Goal: Information Seeking & Learning: Find specific page/section

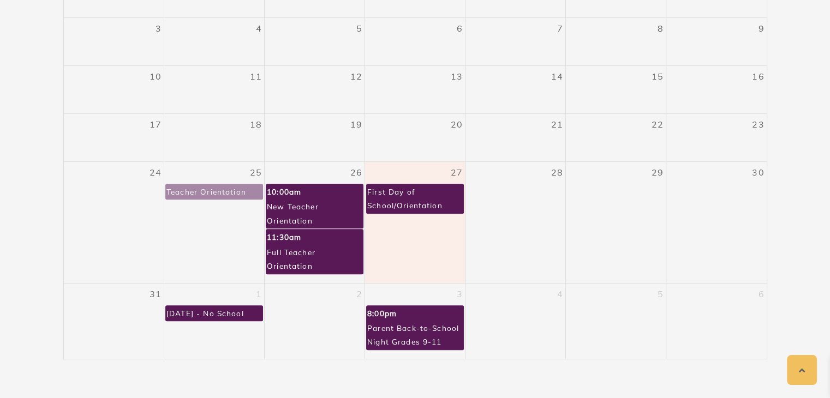
scroll to position [355, 0]
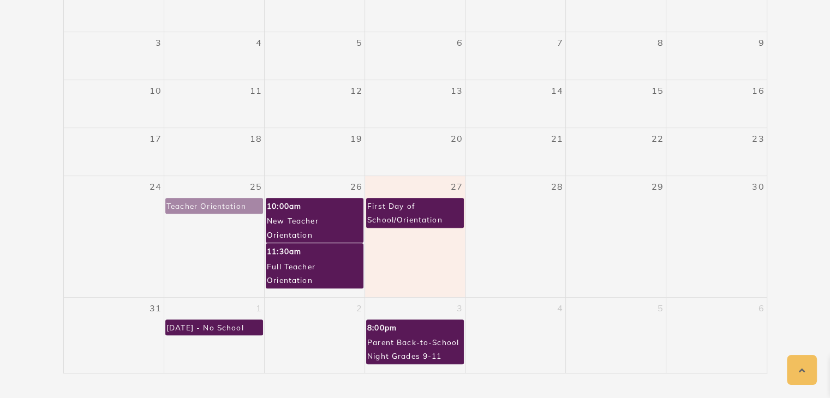
click at [419, 201] on div "First Day of School/Orientation" at bounding box center [415, 213] width 97 height 29
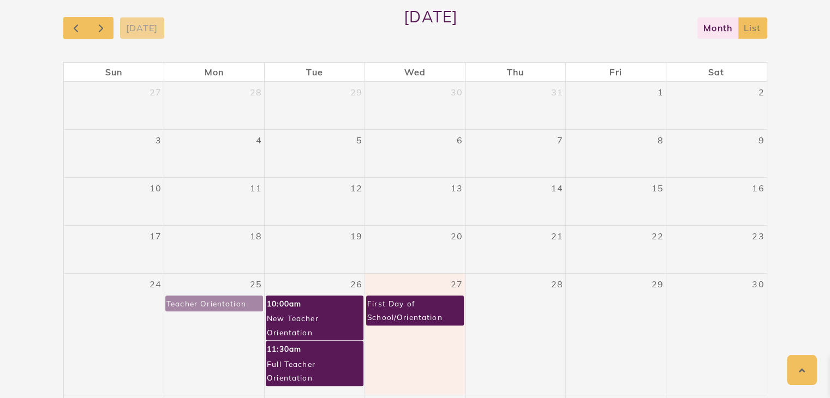
scroll to position [244, 0]
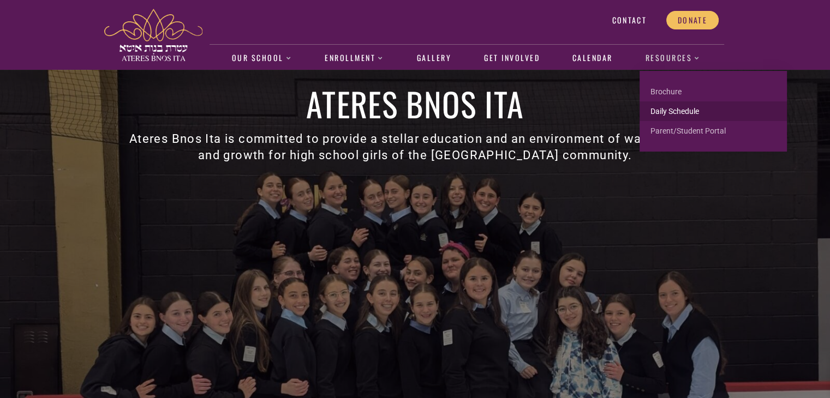
click at [660, 111] on link "Daily Schedule" at bounding box center [713, 112] width 147 height 20
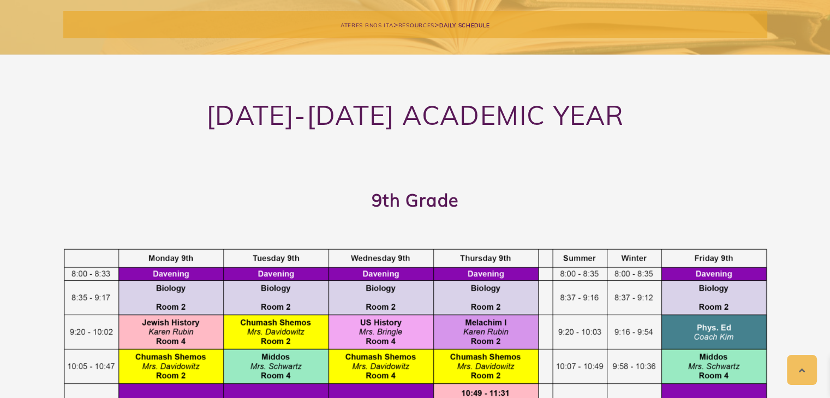
scroll to position [163, 0]
